Goal: Task Accomplishment & Management: Use online tool/utility

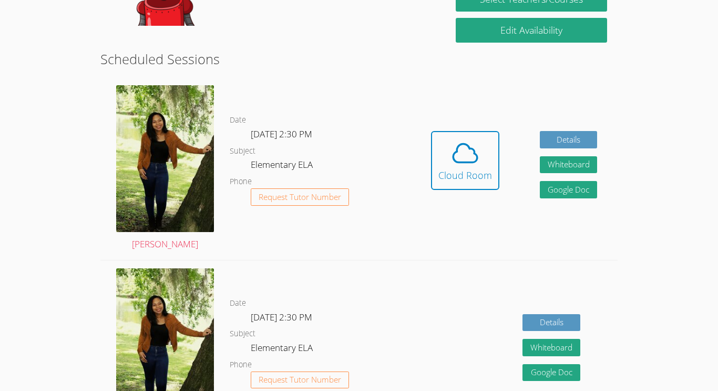
scroll to position [250, 0]
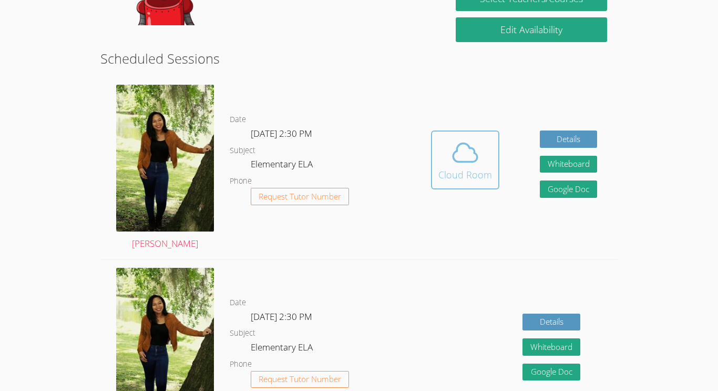
click at [468, 173] on div "Cloud Room" at bounding box center [466, 174] width 54 height 15
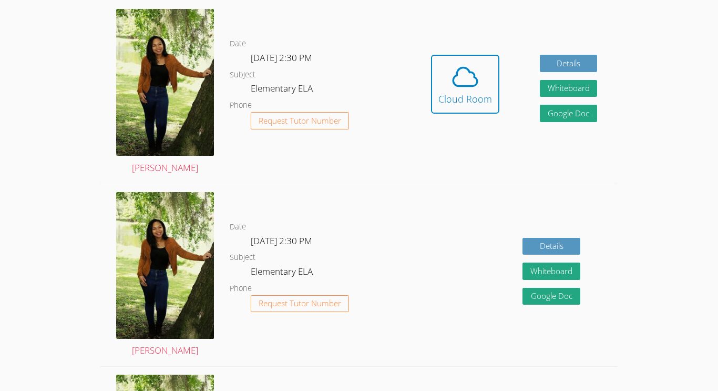
scroll to position [336, 0]
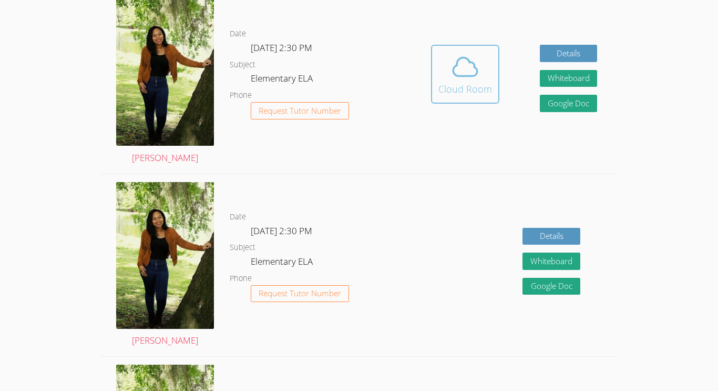
click at [472, 68] on icon at bounding box center [465, 66] width 29 height 29
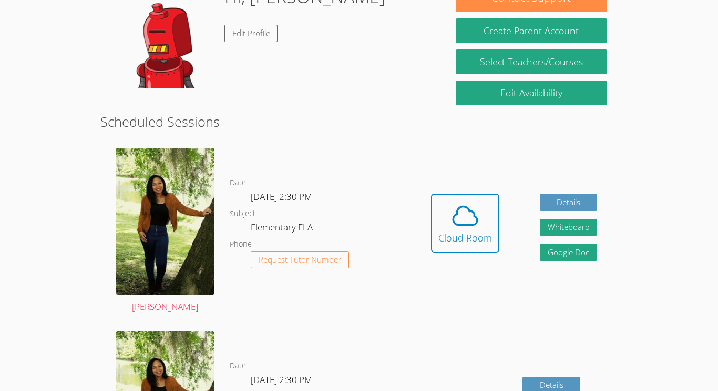
scroll to position [187, 0]
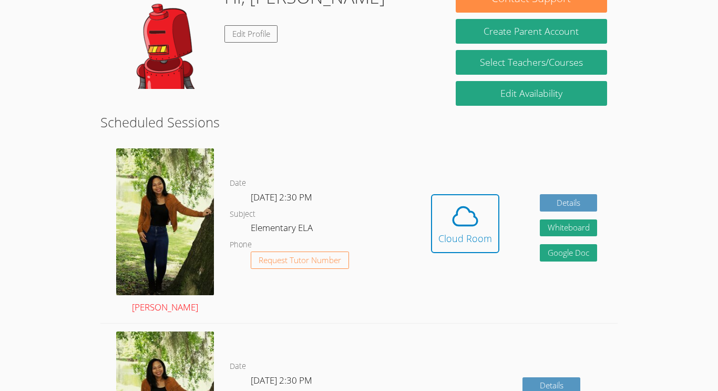
click at [198, 251] on img at bounding box center [165, 221] width 98 height 147
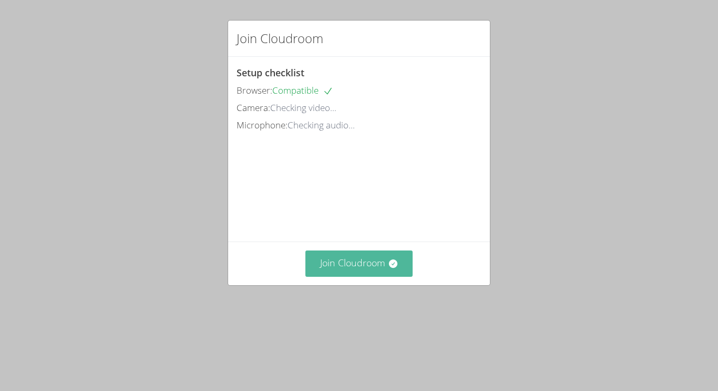
click at [332, 276] on button "Join Cloudroom" at bounding box center [360, 263] width 108 height 26
click at [330, 276] on button "Join Cloudroom" at bounding box center [360, 263] width 108 height 26
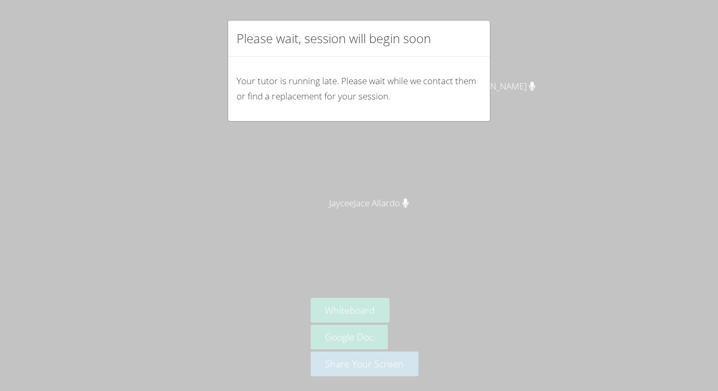
click at [447, 281] on div "Please wait, session will begin soon Your tutor is running late. Please wait wh…" at bounding box center [359, 195] width 718 height 391
click at [379, 200] on div "Please wait, session will begin soon Your tutor is running late. Please wait wh…" at bounding box center [359, 195] width 718 height 391
click at [140, 83] on div "Please wait, session will begin soon Your tutor is running late. Please wait wh…" at bounding box center [359, 195] width 718 height 391
click at [329, 111] on div "Your tutor is running late. Please wait while we contact them or find a replace…" at bounding box center [359, 89] width 262 height 64
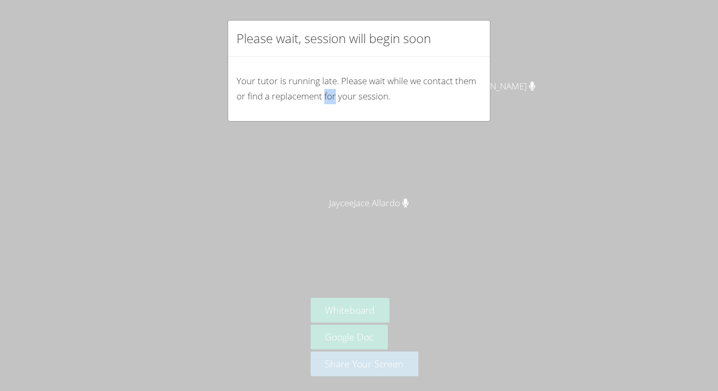
click at [329, 111] on div "Your tutor is running late. Please wait while we contact them or find a replace…" at bounding box center [359, 89] width 262 height 64
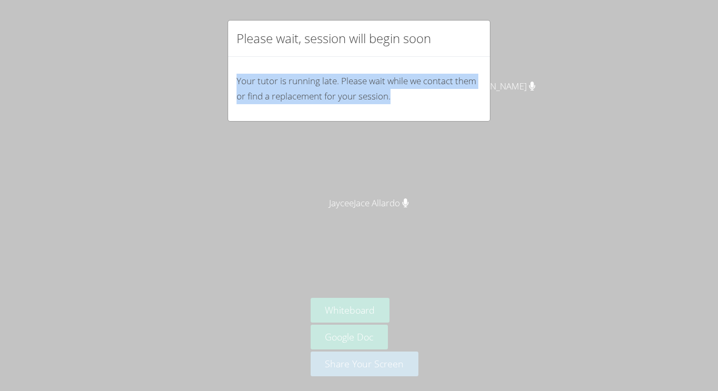
click at [329, 111] on div "Your tutor is running late. Please wait while we contact them or find a replace…" at bounding box center [359, 89] width 262 height 64
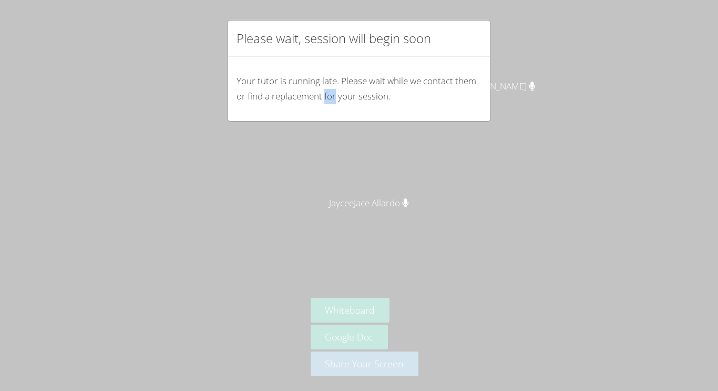
click at [329, 111] on div "Your tutor is running late. Please wait while we contact them or find a replace…" at bounding box center [359, 89] width 262 height 64
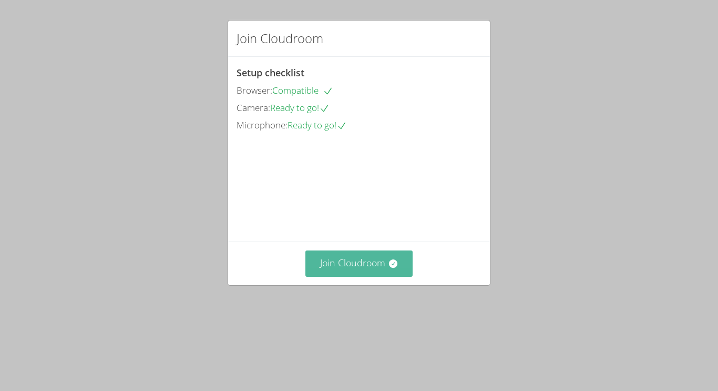
click at [380, 276] on button "Join Cloudroom" at bounding box center [360, 263] width 108 height 26
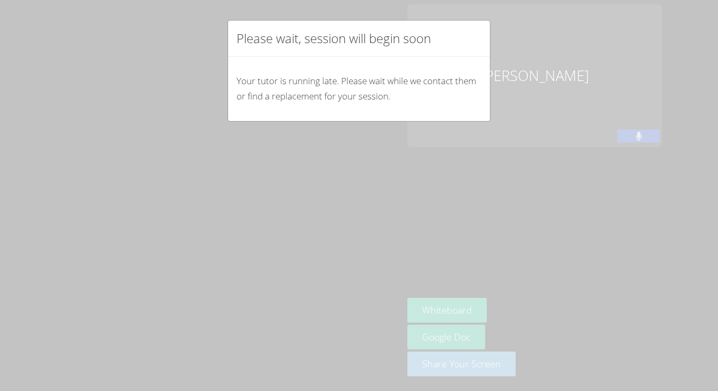
click at [351, 98] on p "Your tutor is running late. Please wait while we contact them or find a replace…" at bounding box center [359, 89] width 245 height 31
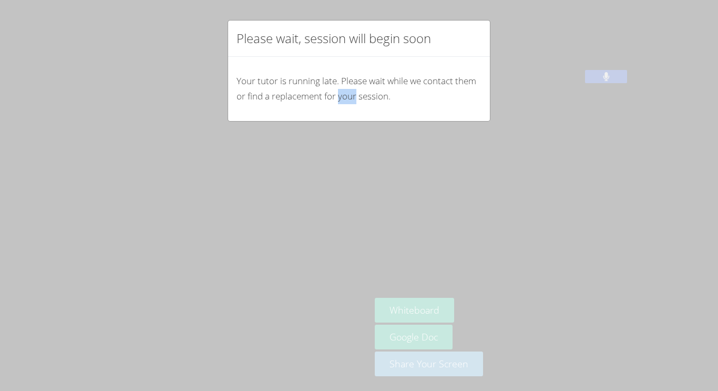
click at [357, 109] on div "Your tutor is running late. Please wait while we contact them or find a replace…" at bounding box center [359, 89] width 262 height 64
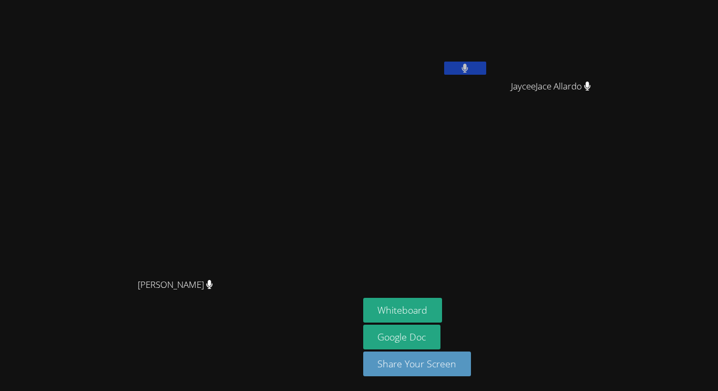
click at [551, 183] on aside "Carlos Altamirano Garcia JayceeJace Allardo JayceeJace Allardo Whiteboard Googl…" at bounding box center [490, 195] width 263 height 391
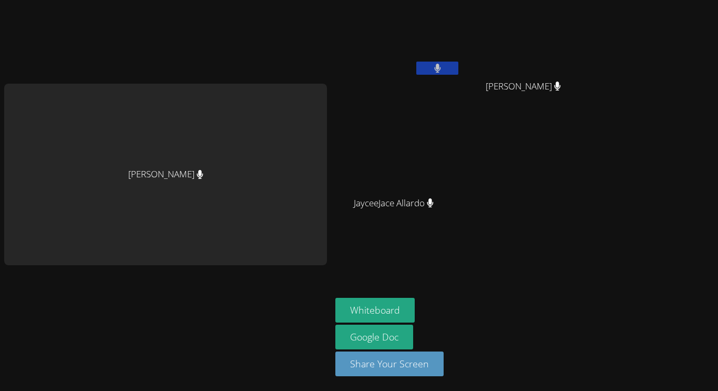
click at [439, 278] on aside "Carlos Altamirano Garcia Christopher Altamirano Garcia Christopher Altamirano G…" at bounding box center [462, 195] width 263 height 391
click at [622, 293] on div "Amanda Paul Carlos Altamirano Garcia Christopher Altamirano Garcia Christopher …" at bounding box center [359, 195] width 718 height 391
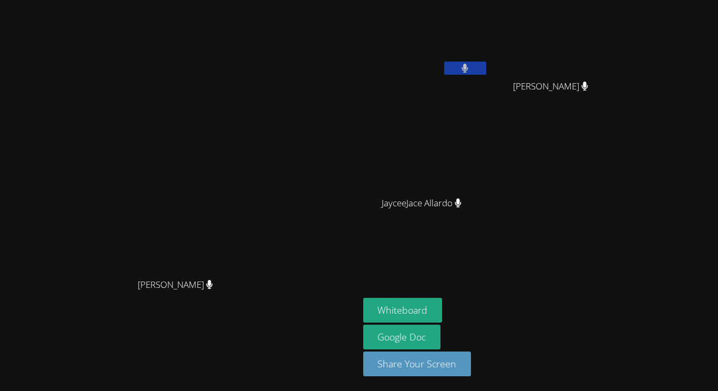
click at [355, 358] on div "Amanda Paul Amanda Paul" at bounding box center [179, 195] width 351 height 382
click at [487, 70] on button at bounding box center [465, 68] width 42 height 13
click at [443, 313] on button "Whiteboard" at bounding box center [402, 310] width 79 height 25
click at [471, 69] on icon at bounding box center [465, 68] width 11 height 9
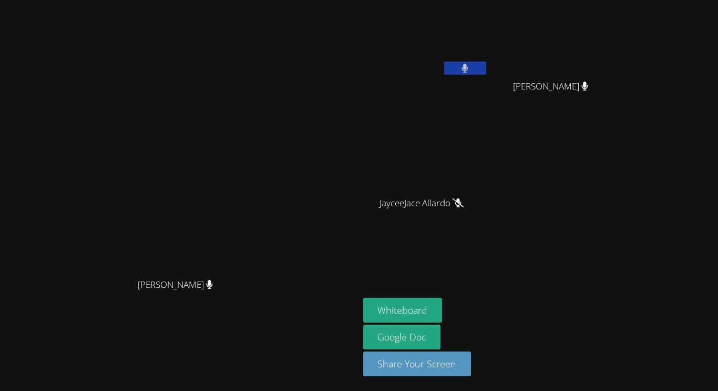
click at [469, 67] on icon at bounding box center [465, 68] width 7 height 9
click at [487, 69] on button at bounding box center [465, 68] width 42 height 13
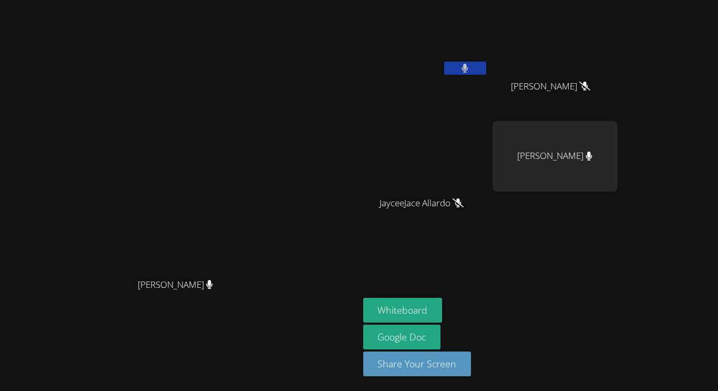
click at [487, 65] on button at bounding box center [465, 68] width 42 height 13
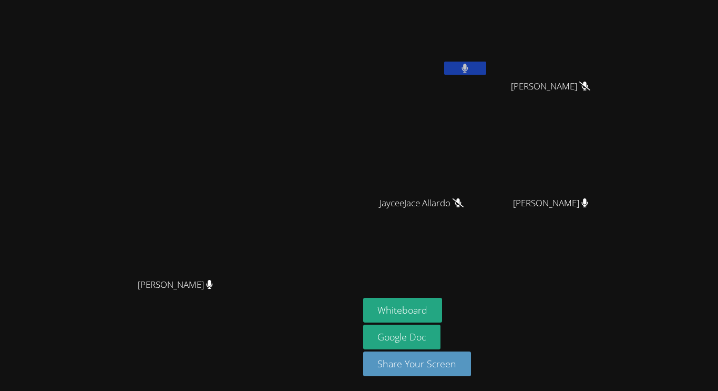
click at [487, 72] on button at bounding box center [465, 68] width 42 height 13
click at [487, 67] on button at bounding box center [465, 68] width 42 height 13
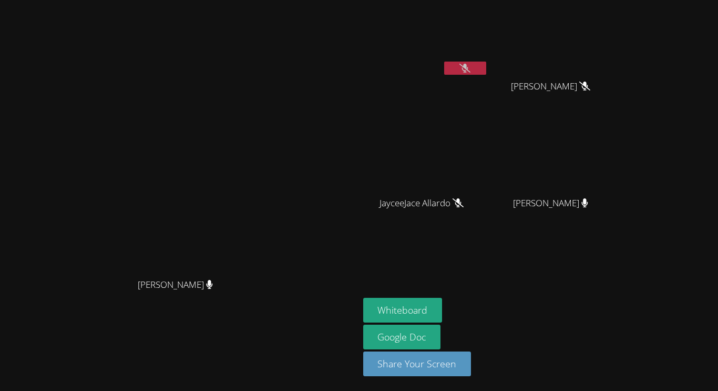
click at [487, 67] on button at bounding box center [465, 68] width 42 height 13
click at [471, 68] on icon at bounding box center [465, 68] width 11 height 9
click at [487, 68] on button at bounding box center [465, 68] width 42 height 13
click at [489, 54] on video at bounding box center [425, 39] width 125 height 70
click at [471, 68] on icon at bounding box center [465, 68] width 11 height 9
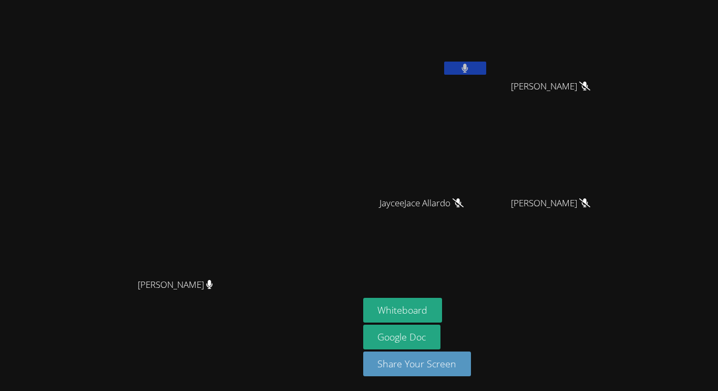
click at [487, 68] on button at bounding box center [465, 68] width 42 height 13
click at [487, 64] on button at bounding box center [465, 68] width 42 height 13
click at [471, 64] on icon at bounding box center [465, 68] width 11 height 9
click at [469, 64] on icon at bounding box center [465, 68] width 6 height 9
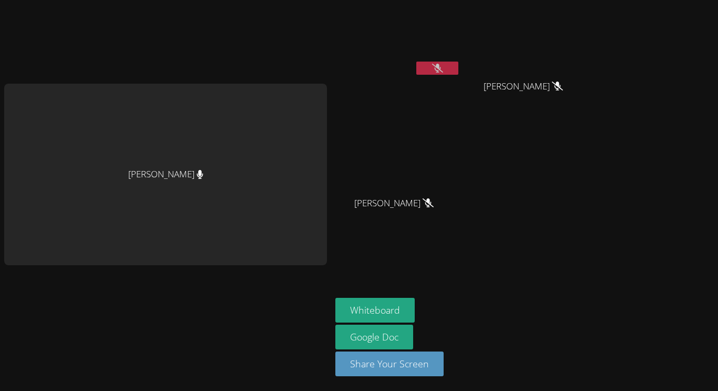
click at [420, 74] on button at bounding box center [438, 68] width 42 height 13
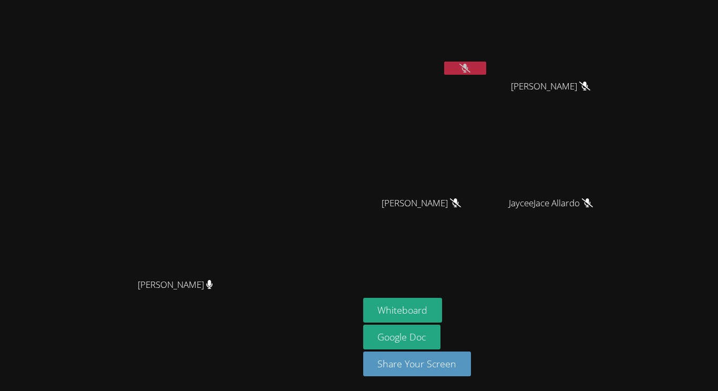
click at [359, 103] on main "Amanda Paul Amanda Paul" at bounding box center [179, 195] width 359 height 391
click at [471, 66] on icon at bounding box center [465, 68] width 11 height 9
click at [469, 64] on icon at bounding box center [465, 68] width 7 height 9
click at [471, 64] on icon at bounding box center [465, 68] width 11 height 9
click at [469, 64] on icon at bounding box center [465, 68] width 7 height 9
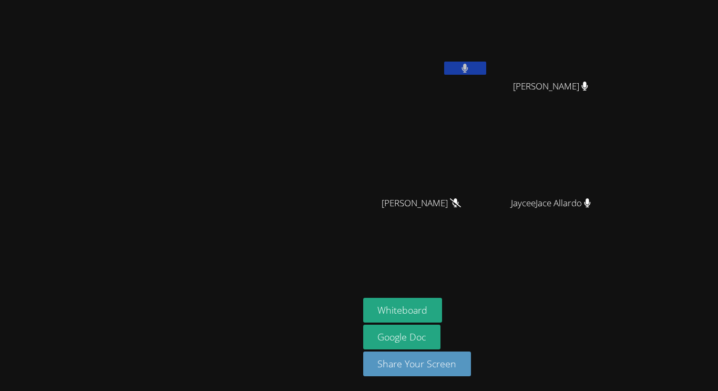
click at [469, 66] on icon at bounding box center [465, 68] width 7 height 9
click at [471, 65] on icon at bounding box center [465, 68] width 11 height 9
click at [487, 65] on button at bounding box center [465, 68] width 42 height 13
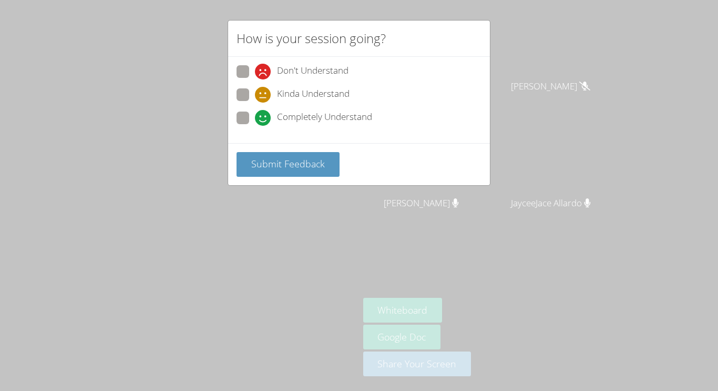
click at [255, 126] on span at bounding box center [255, 126] width 0 height 0
click at [255, 113] on input "Completely Understand" at bounding box center [259, 116] width 9 height 9
radio input "true"
click at [267, 169] on span "Submit Feedback" at bounding box center [288, 163] width 74 height 13
